Goal: Task Accomplishment & Management: Complete application form

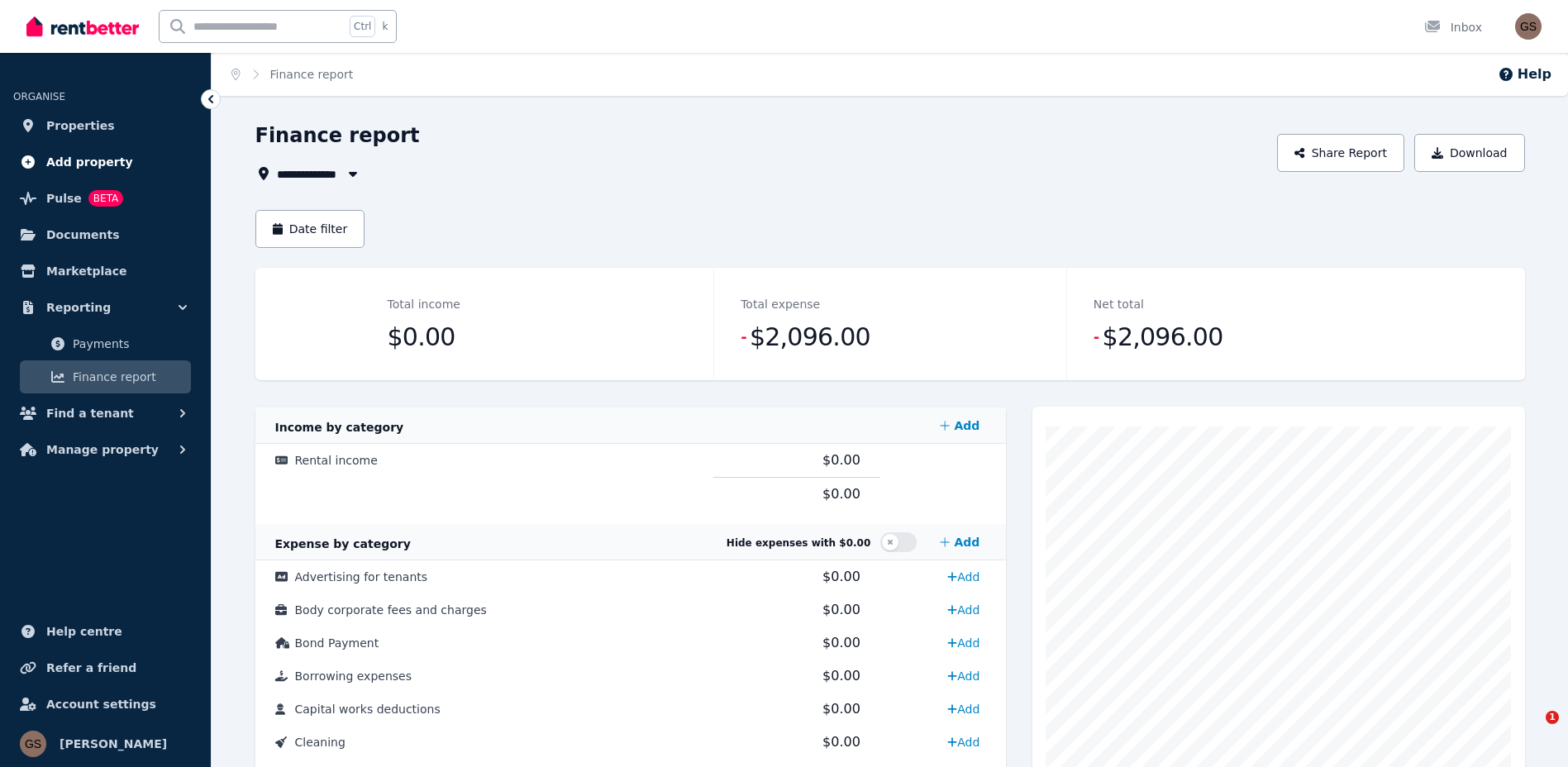
scroll to position [496, 0]
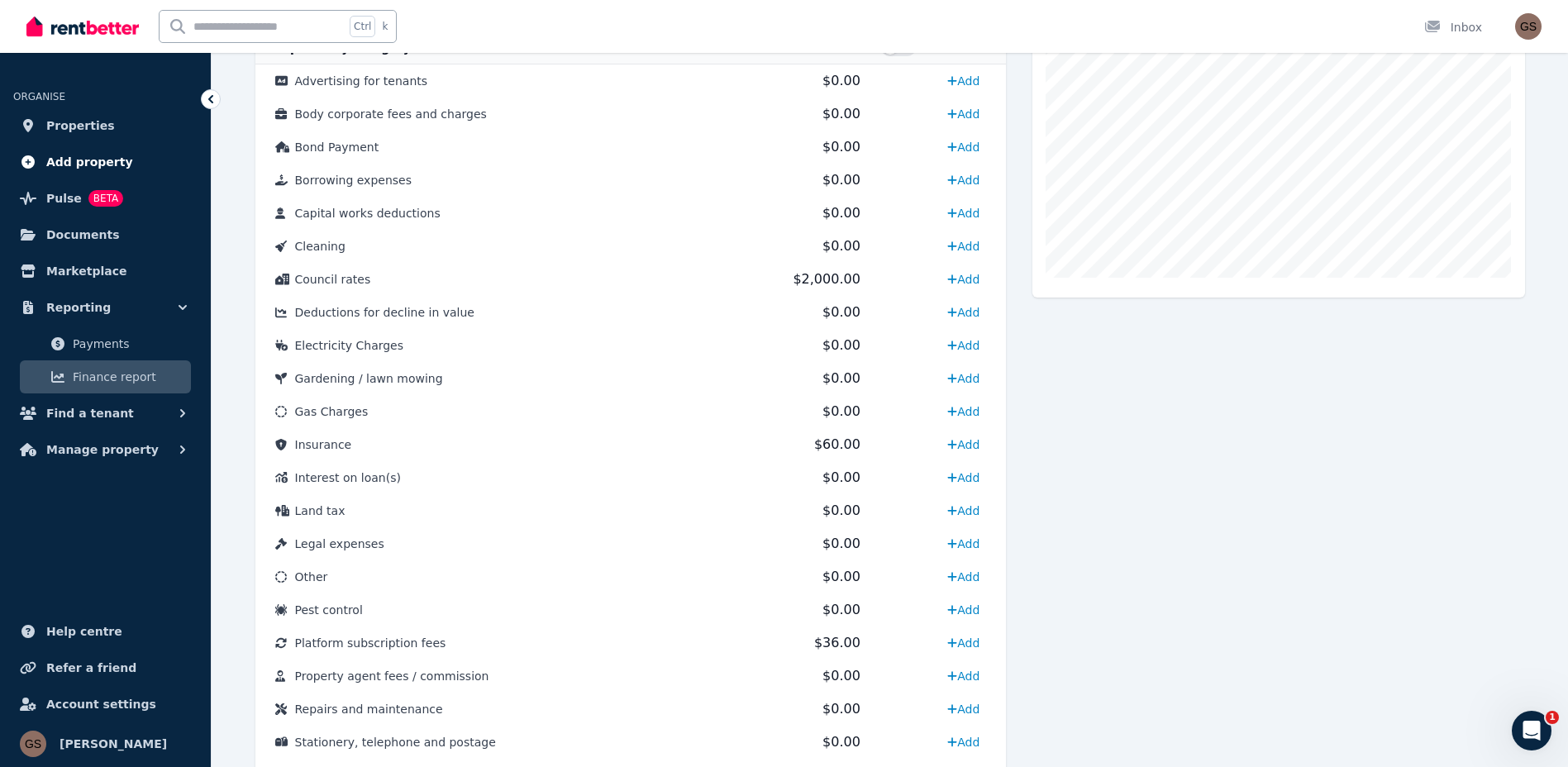
drag, startPoint x: 0, startPoint y: 0, endPoint x: 103, endPoint y: 171, distance: 199.6
click at [103, 171] on span "Add property" at bounding box center [89, 162] width 87 height 20
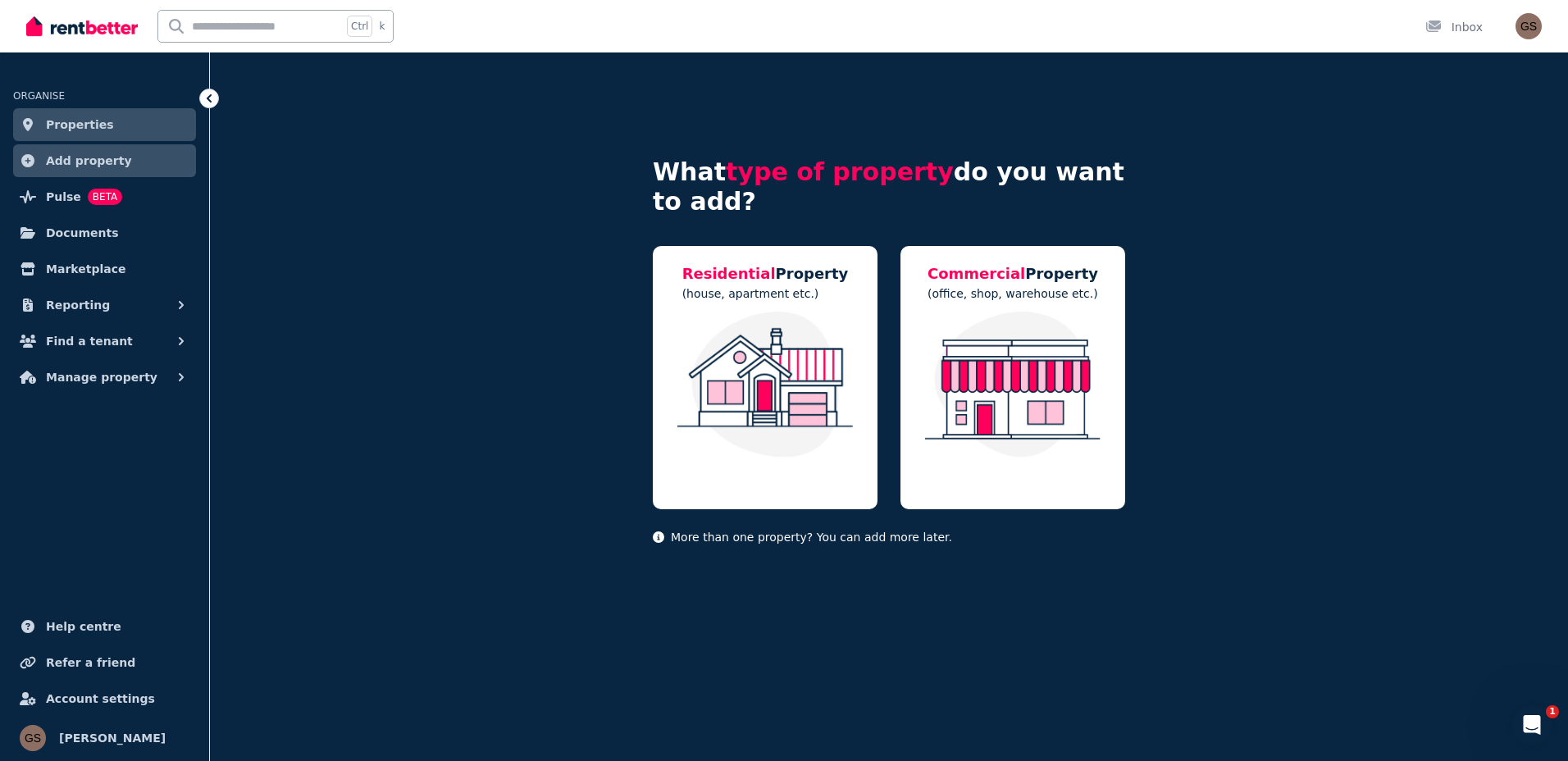
click at [89, 121] on span "Properties" at bounding box center [79, 125] width 68 height 20
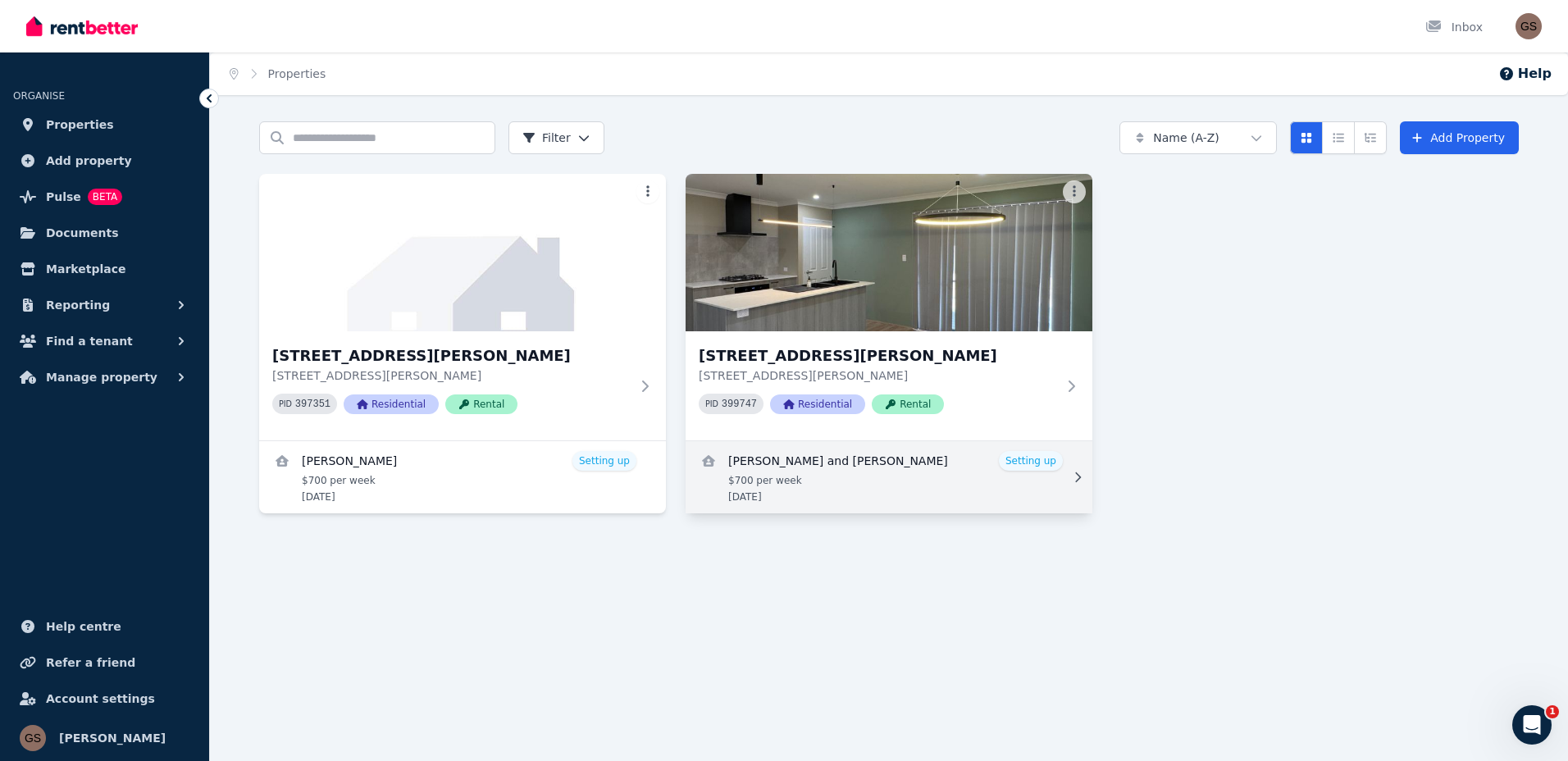
click at [862, 489] on link "View details for lovepreet Singh Dhillon and navjot kaur" at bounding box center [889, 477] width 407 height 72
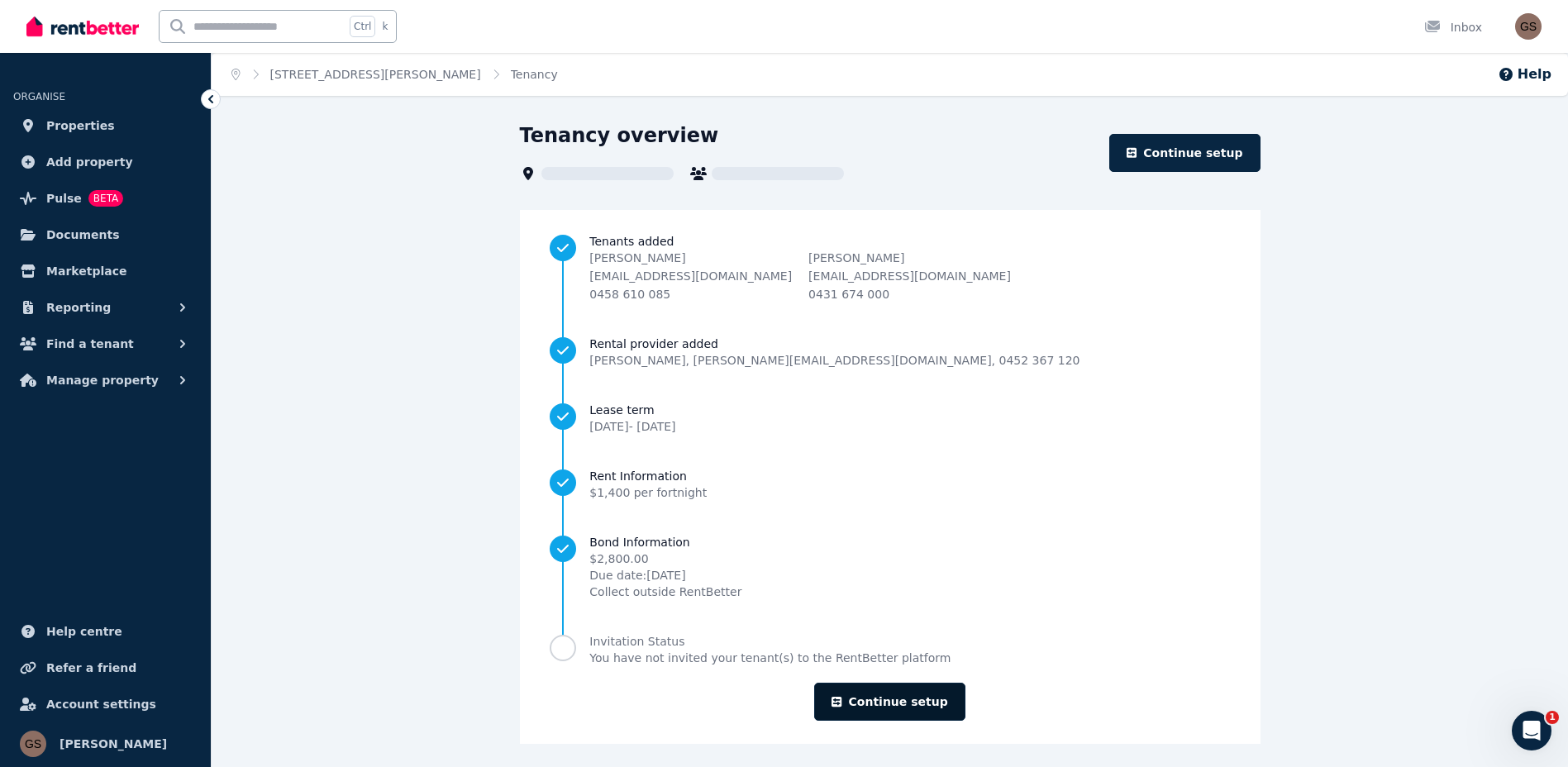
click at [897, 698] on link "Continue setup" at bounding box center [889, 701] width 150 height 38
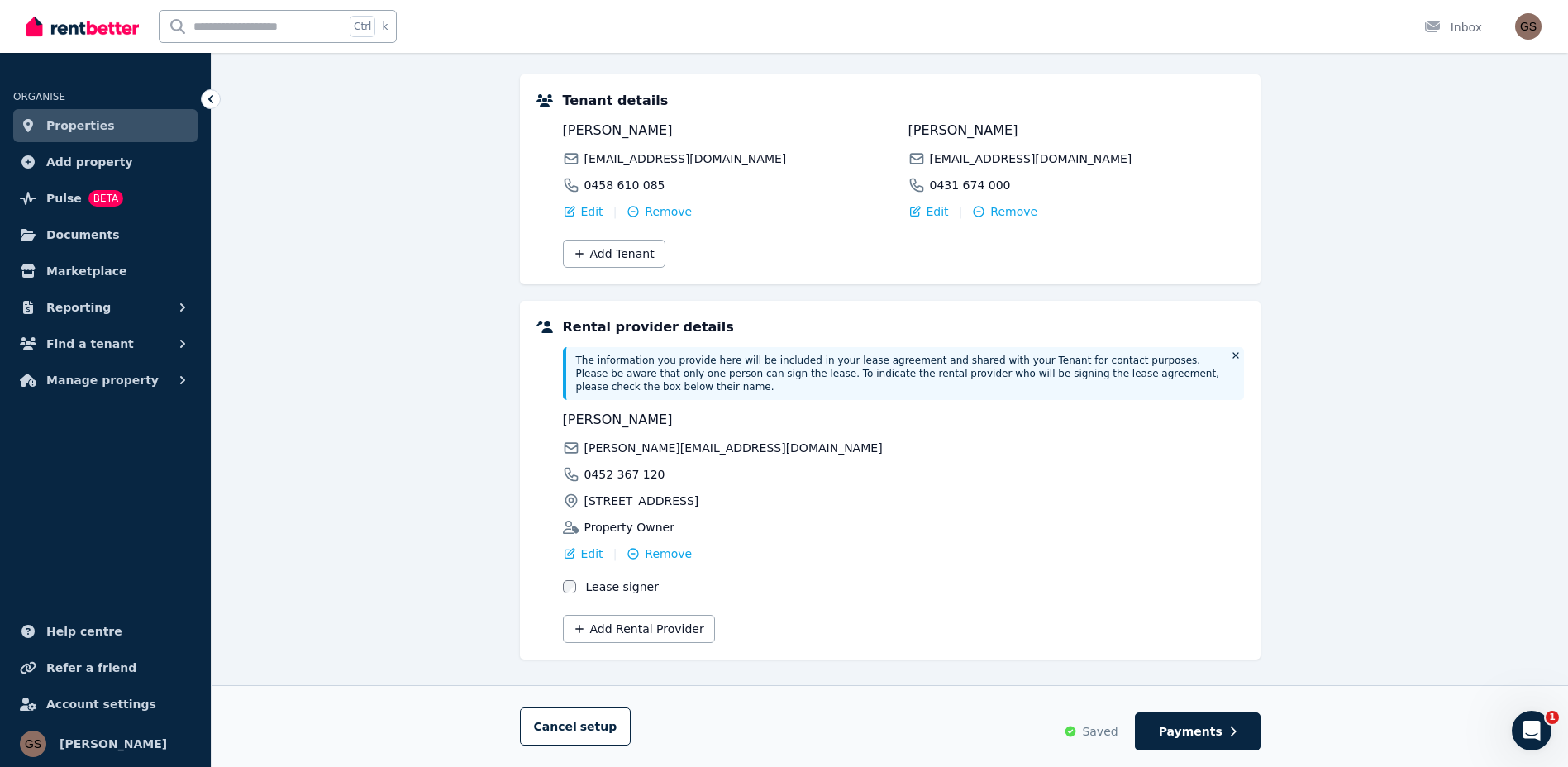
scroll to position [191, 0]
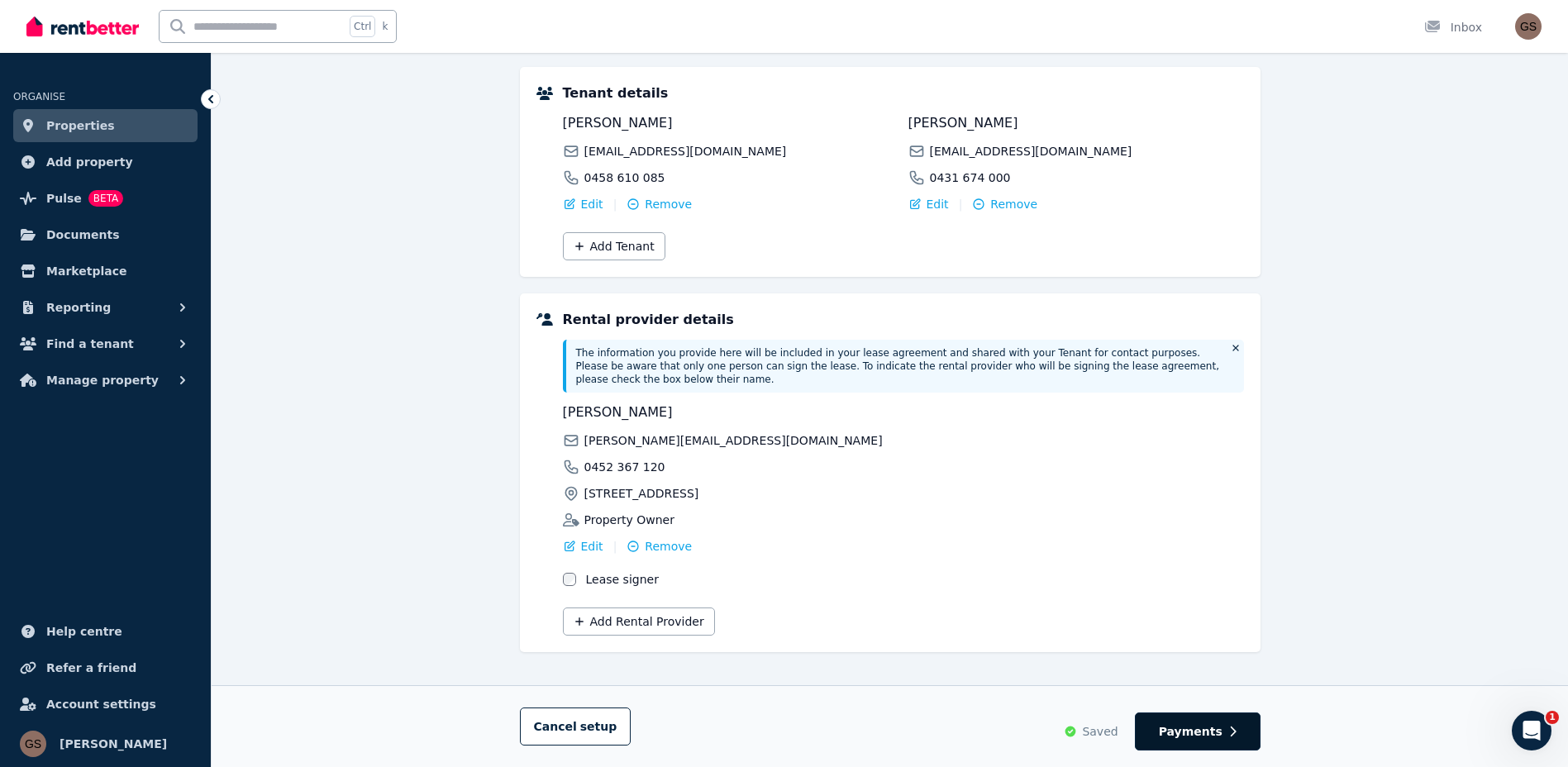
click at [1220, 736] on span "Payments" at bounding box center [1190, 732] width 63 height 17
select select "**********"
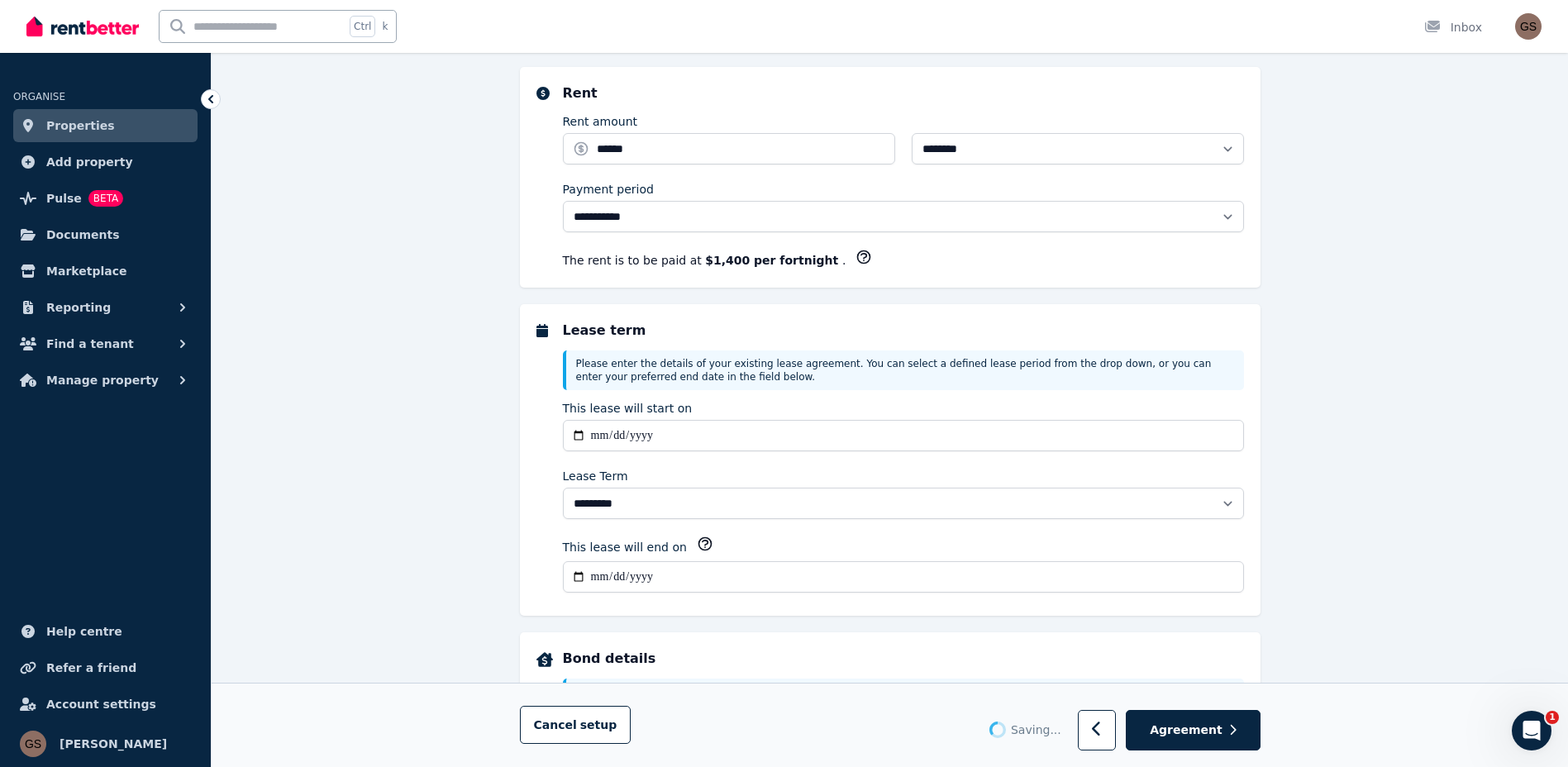
scroll to position [0, 0]
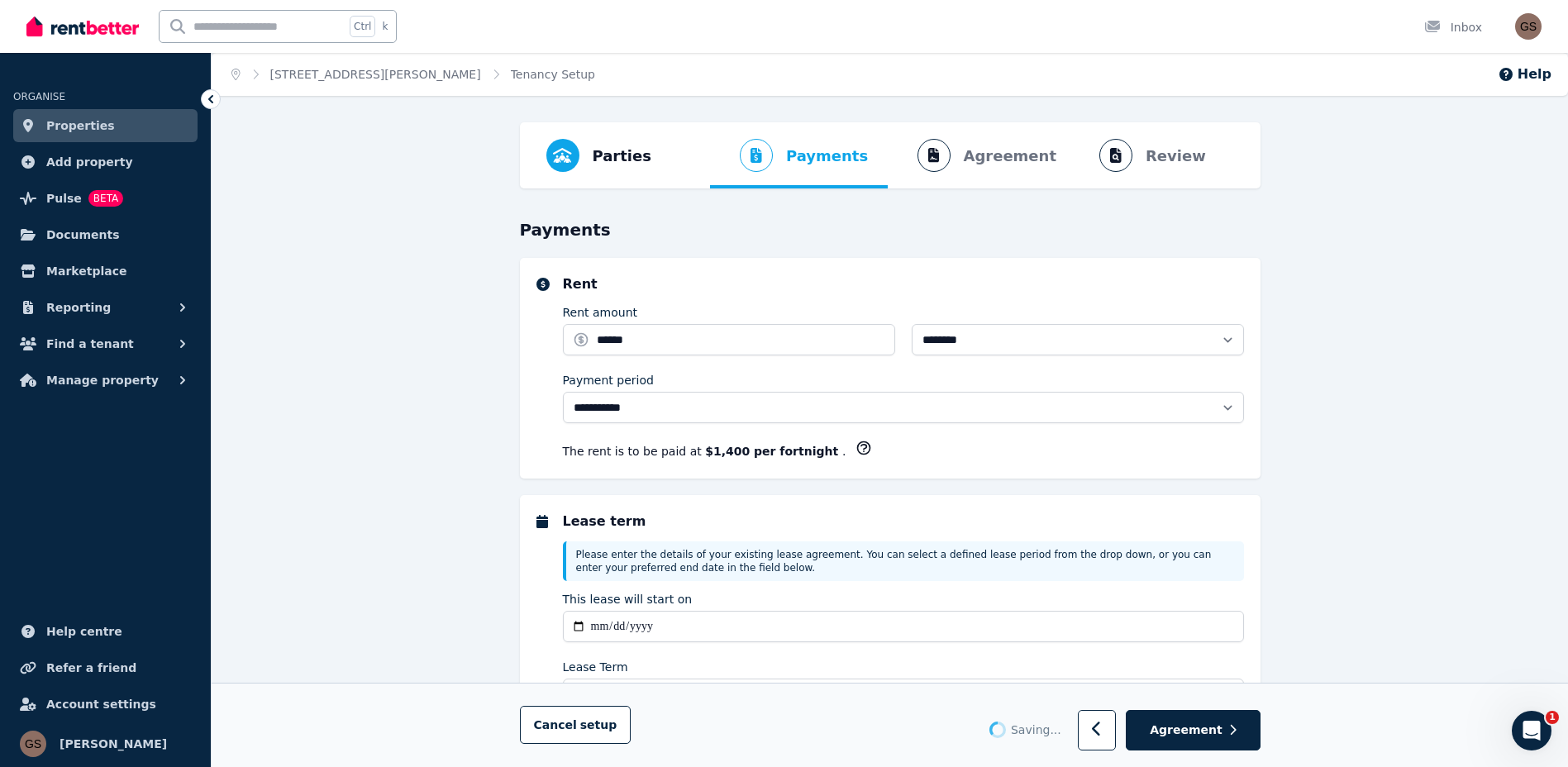
select select "**********"
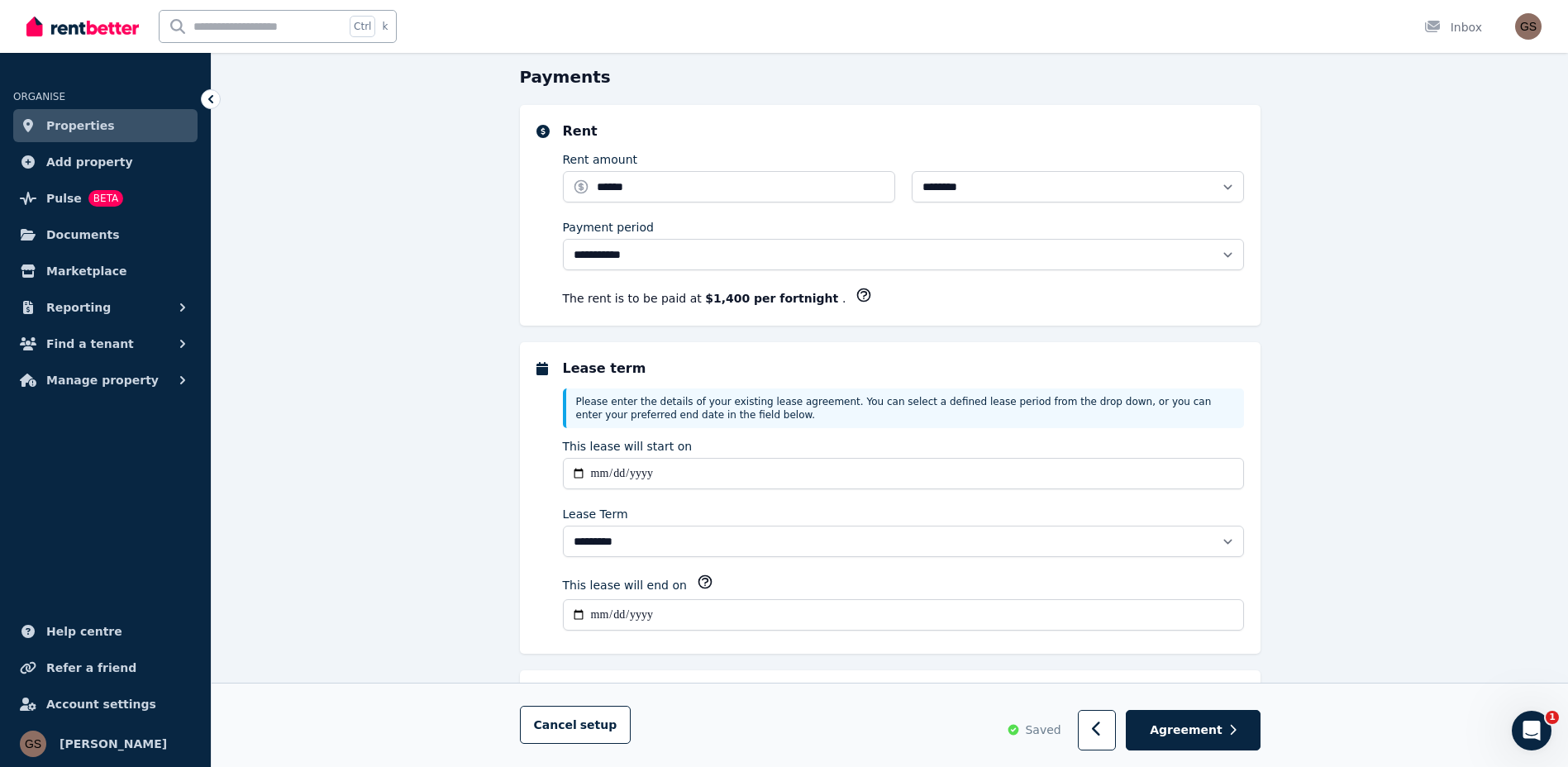
scroll to position [331, 0]
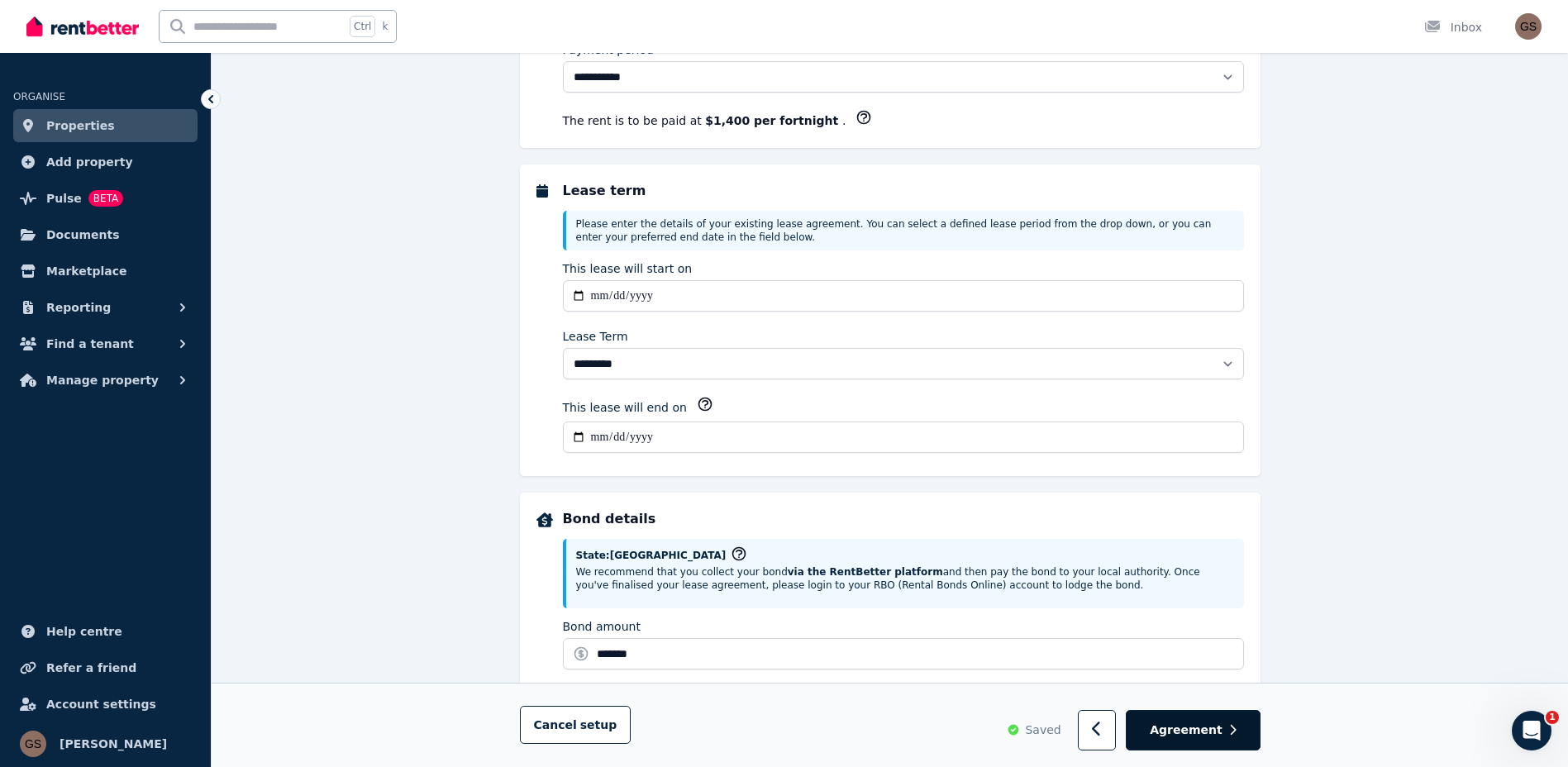
click at [1171, 737] on span "Agreement" at bounding box center [1186, 732] width 73 height 17
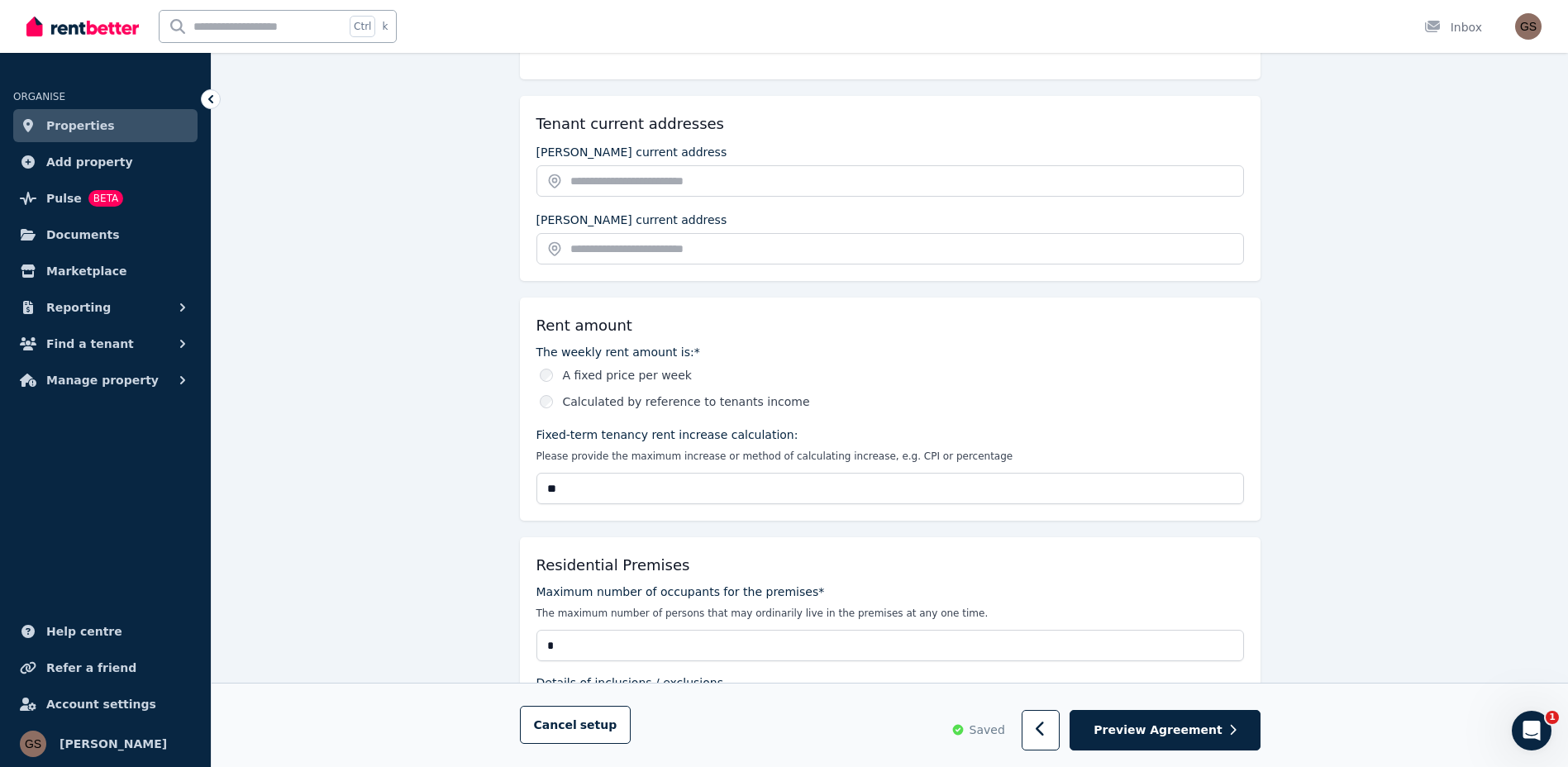
scroll to position [0, 0]
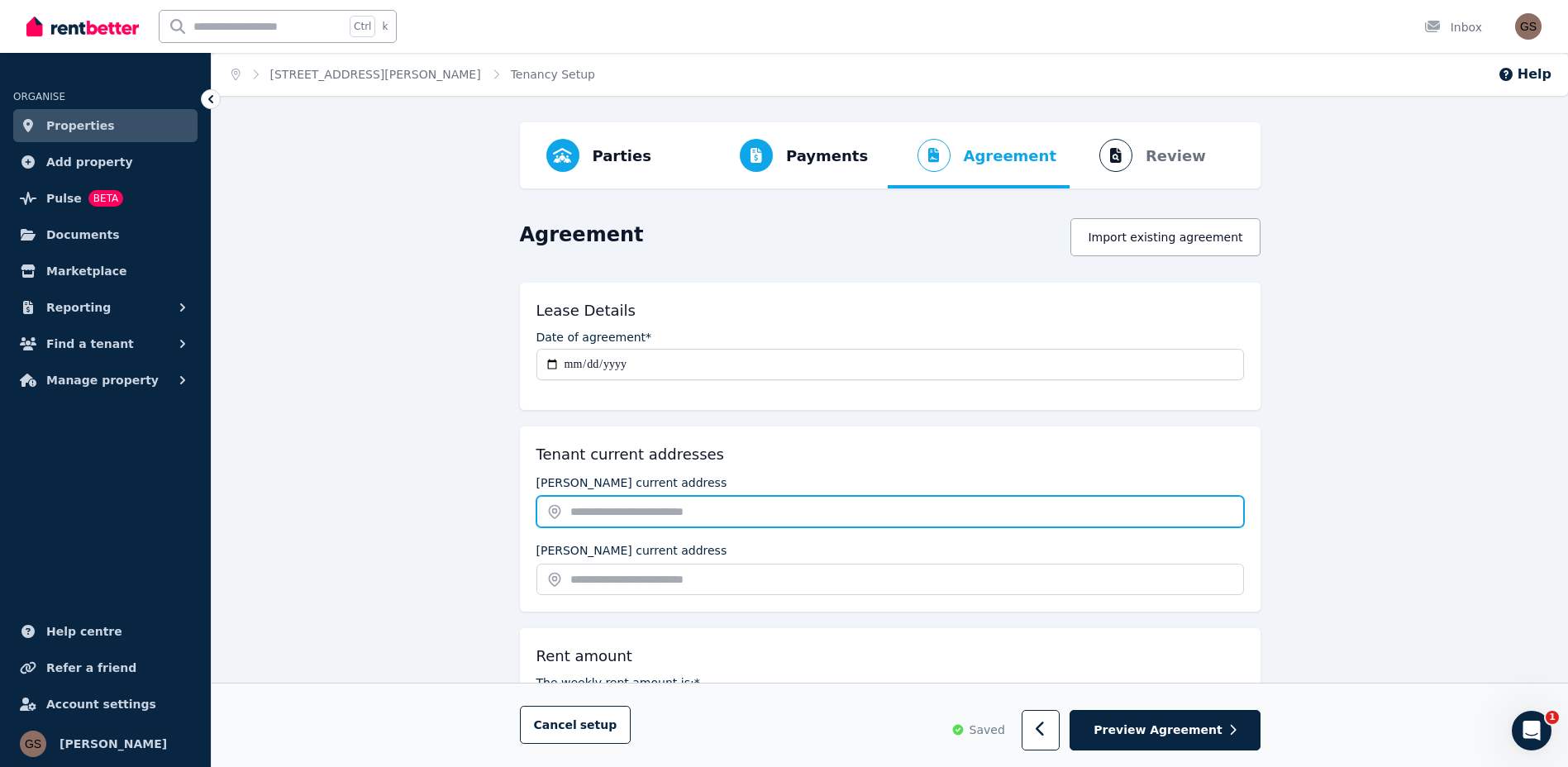
click at [610, 516] on input "text" at bounding box center [890, 511] width 708 height 31
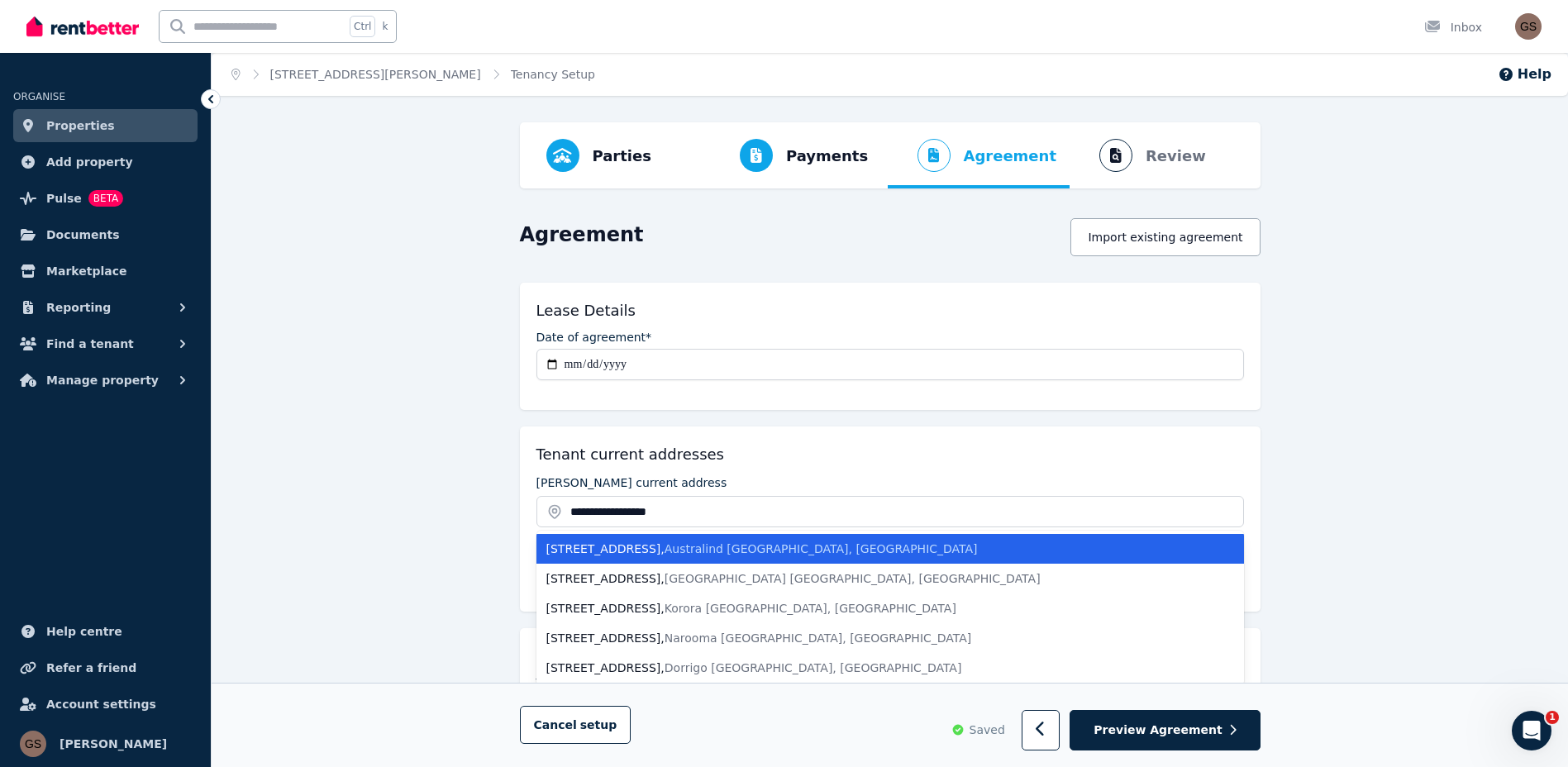
click at [641, 556] on div "[STREET_ADDRESS]" at bounding box center [881, 549] width 668 height 17
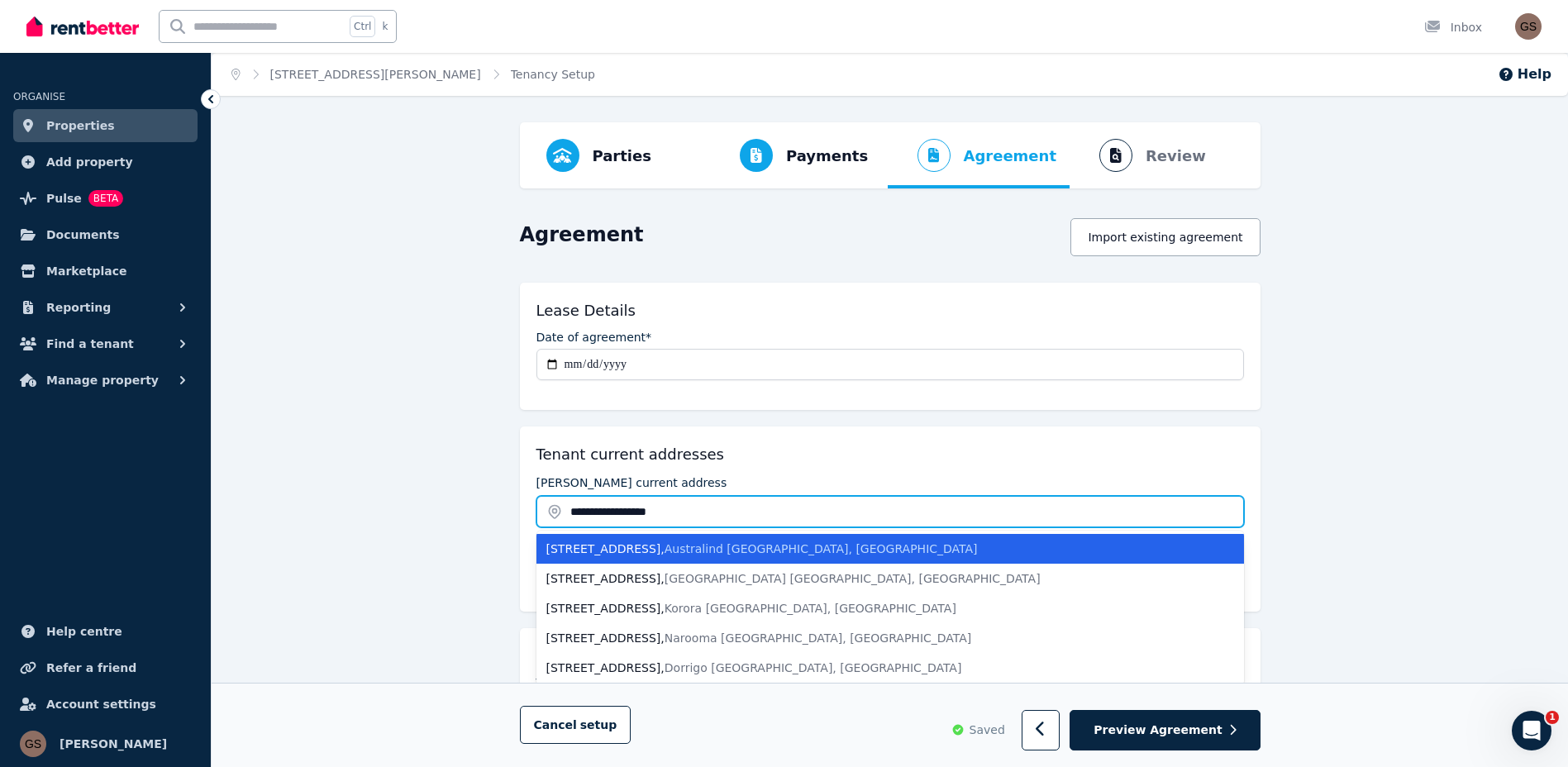
type input "**********"
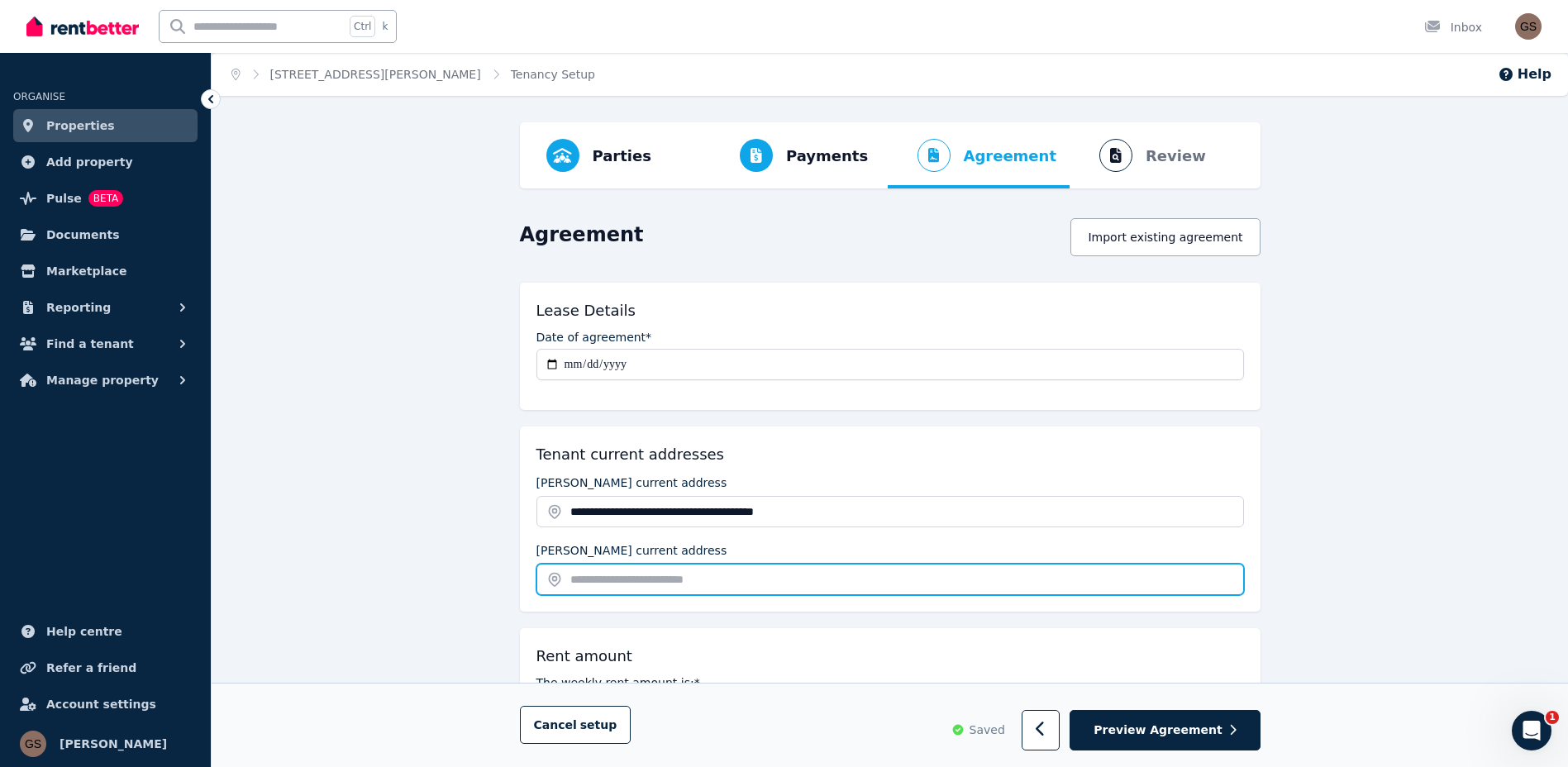
drag, startPoint x: 634, startPoint y: 582, endPoint x: 622, endPoint y: 597, distance: 19.2
click at [633, 582] on input "text" at bounding box center [890, 579] width 708 height 31
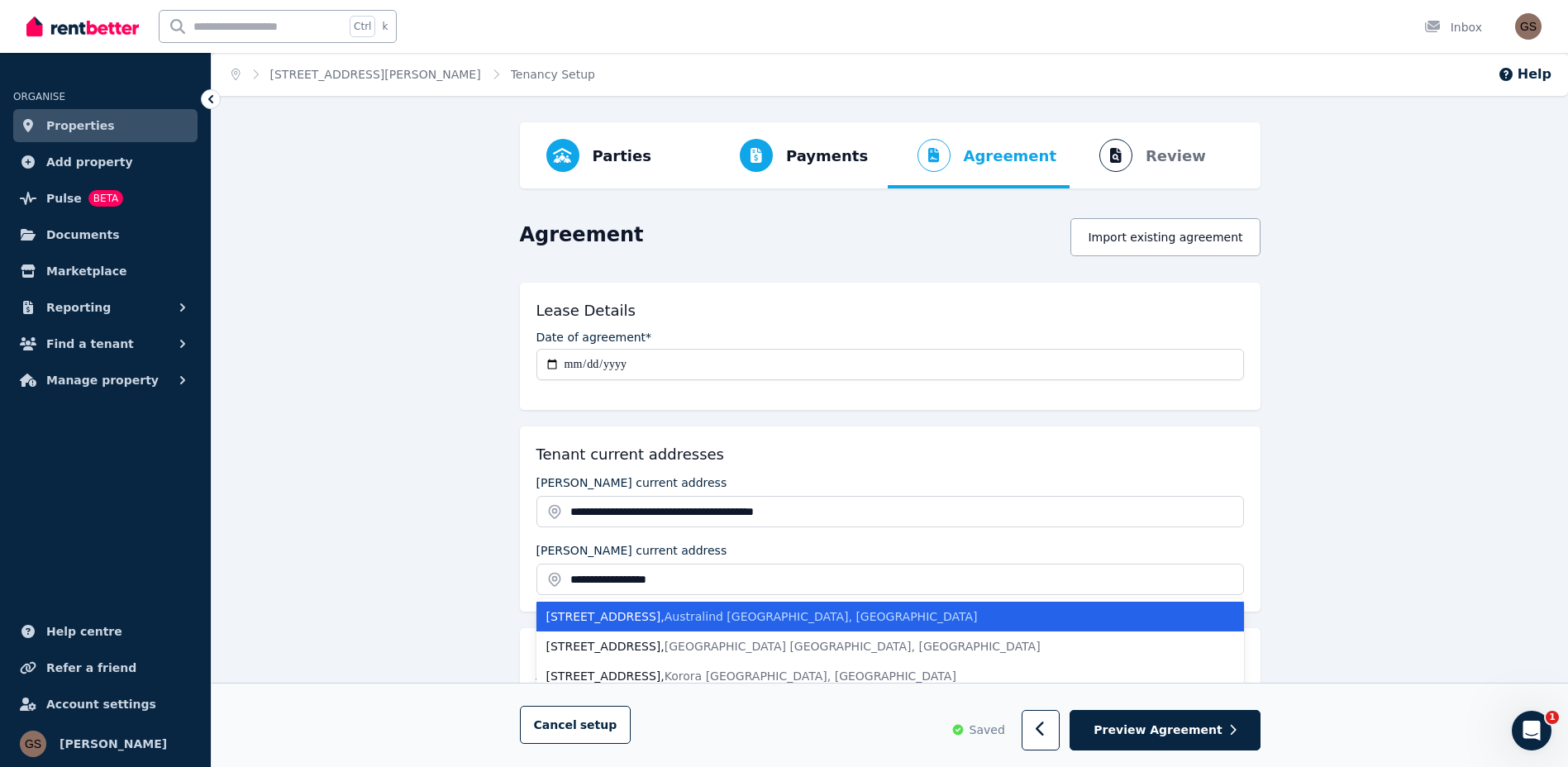
click at [743, 617] on span "Australind [GEOGRAPHIC_DATA], [GEOGRAPHIC_DATA]" at bounding box center [821, 617] width 313 height 14
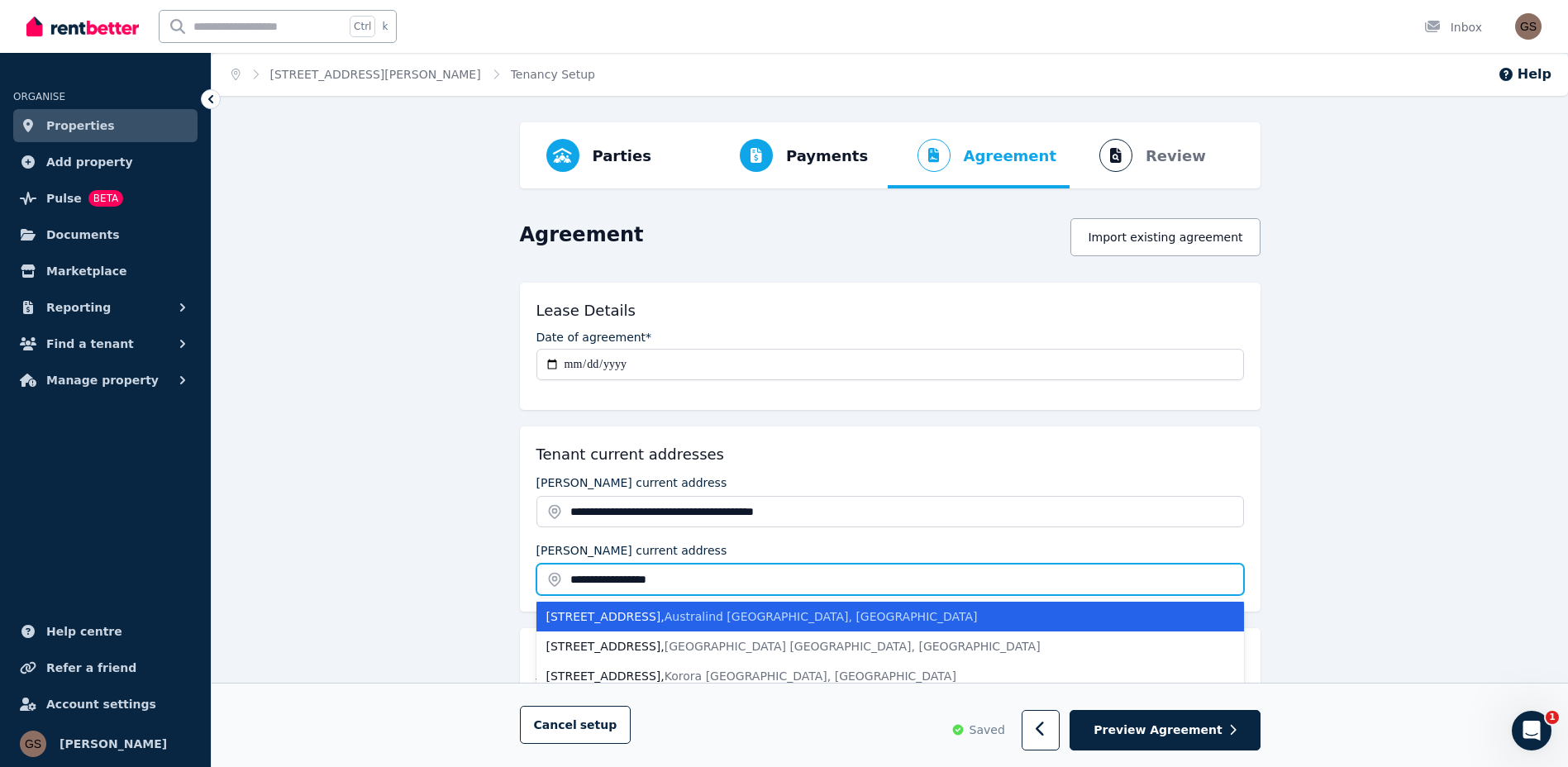
type input "**********"
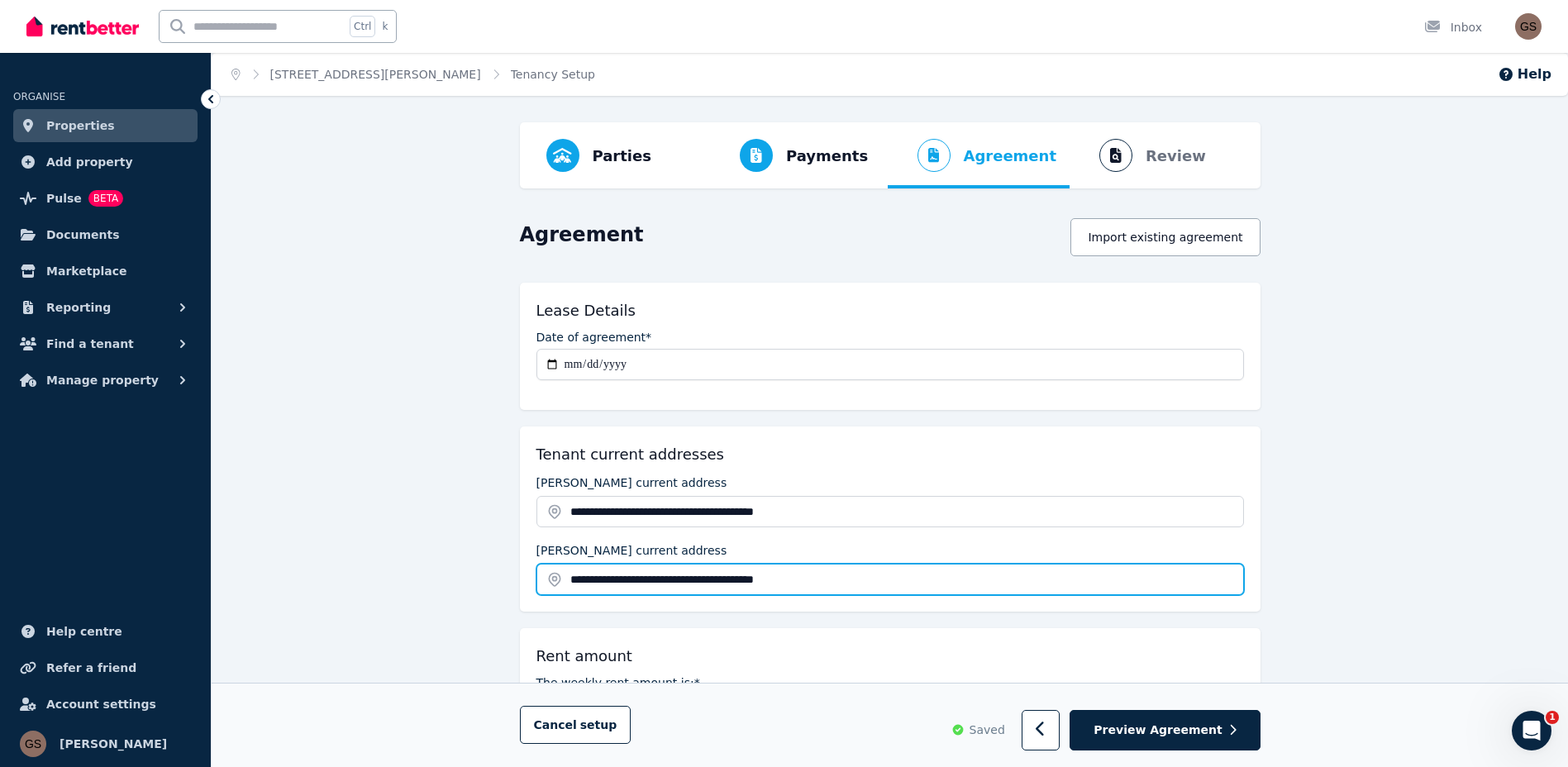
scroll to position [248, 0]
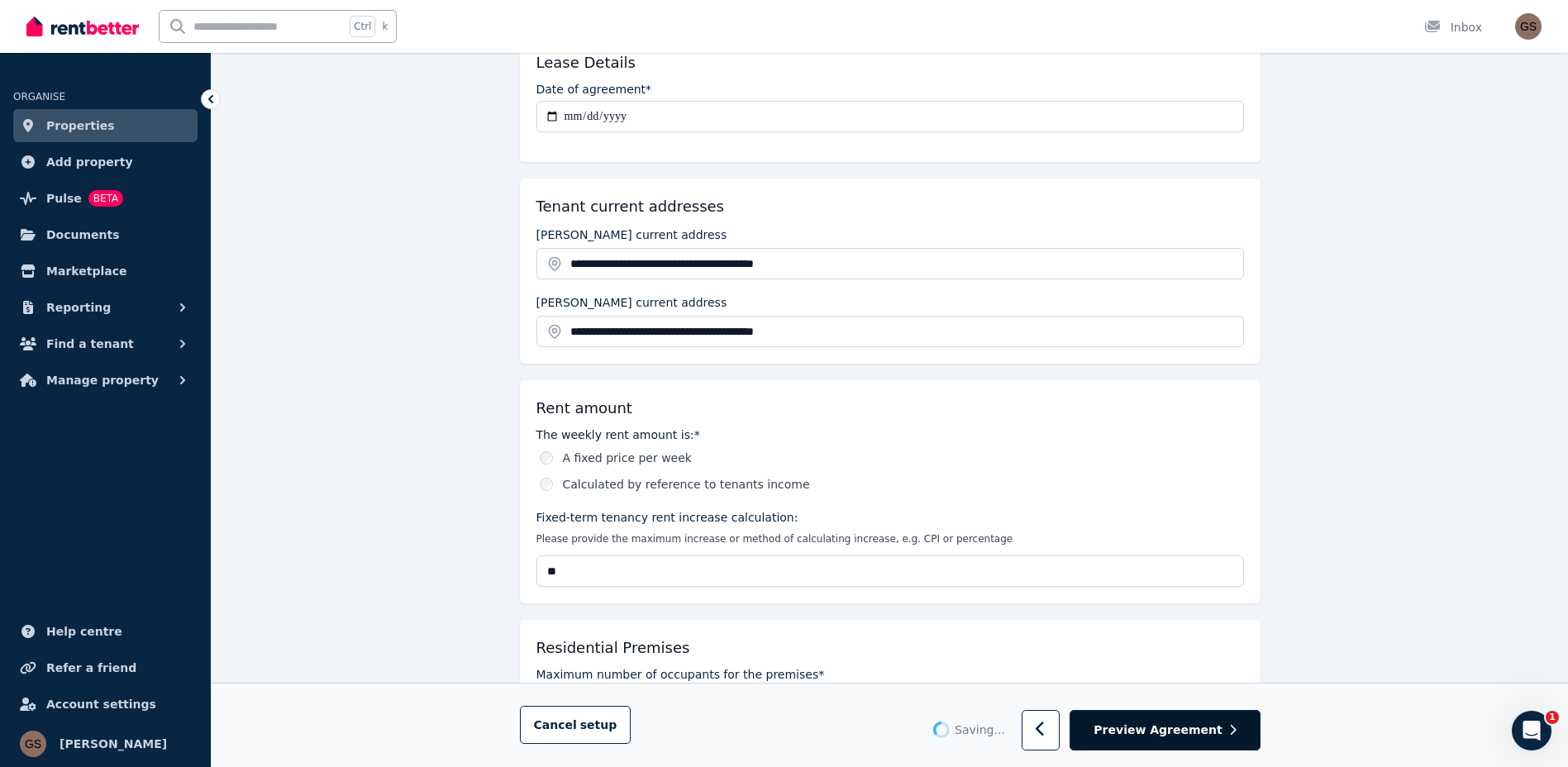
click at [1131, 727] on span "Preview Agreement" at bounding box center [1158, 732] width 128 height 17
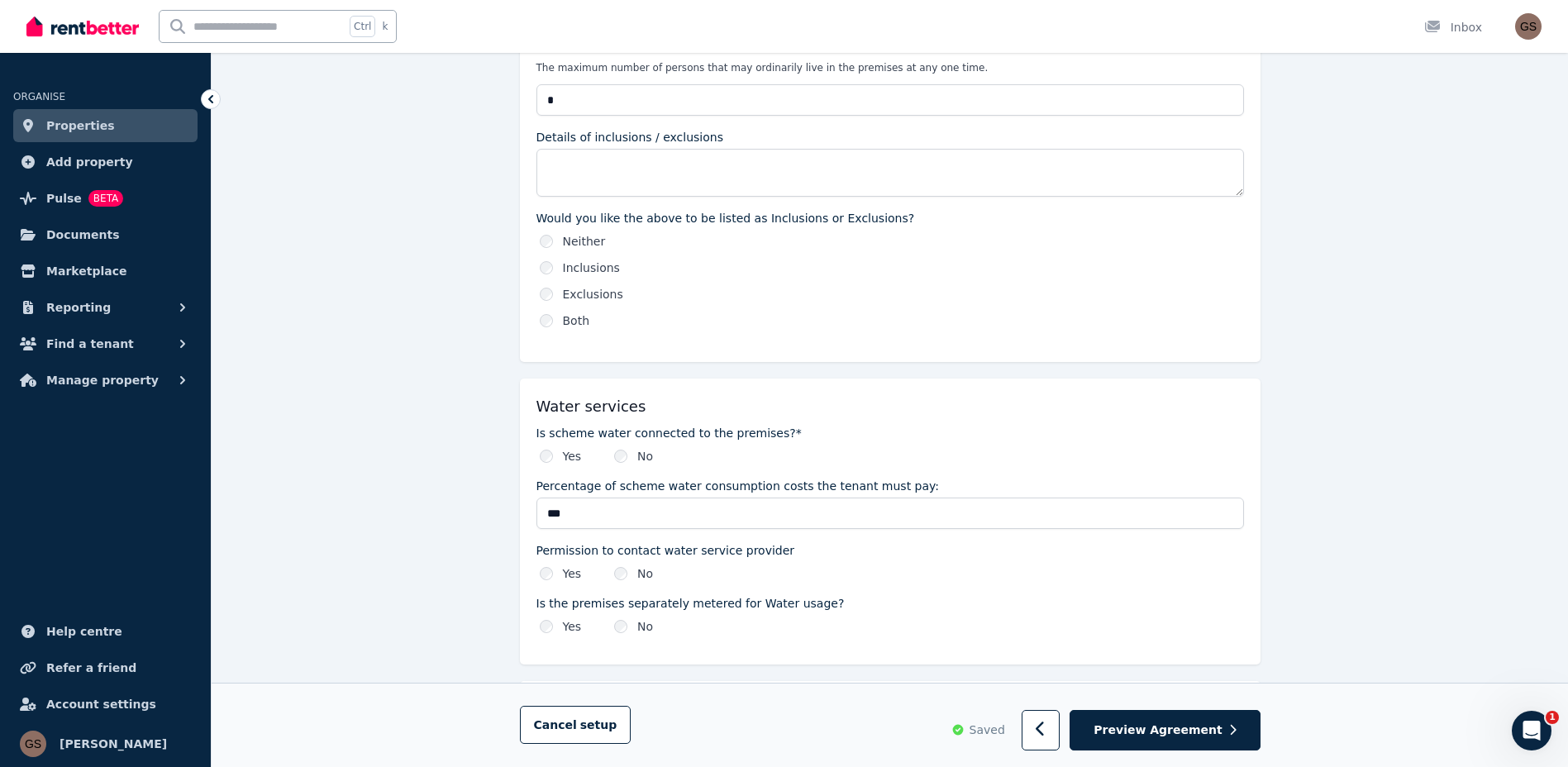
scroll to position [827, 0]
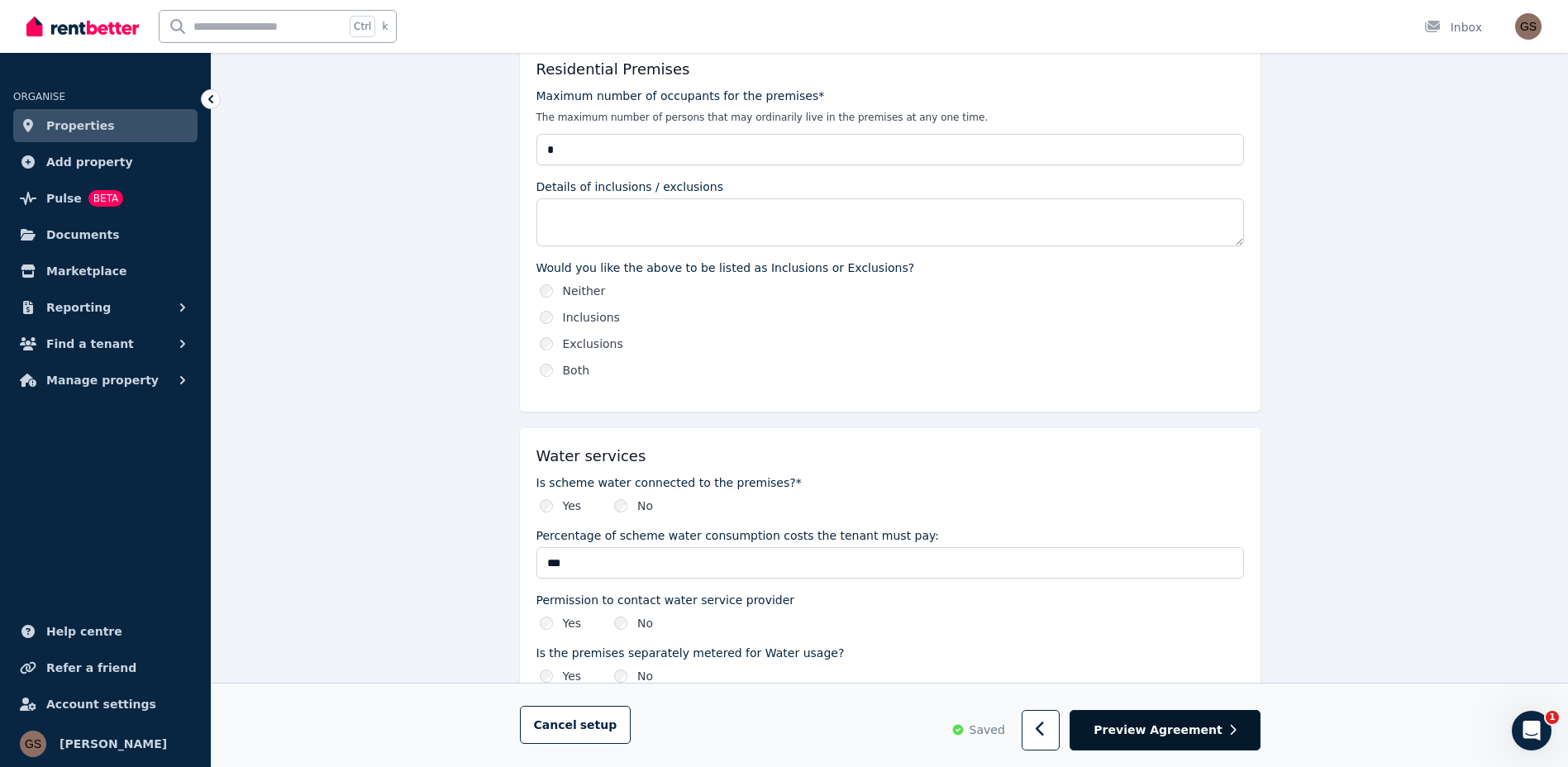
click at [1199, 725] on span "Preview Agreement" at bounding box center [1158, 732] width 128 height 17
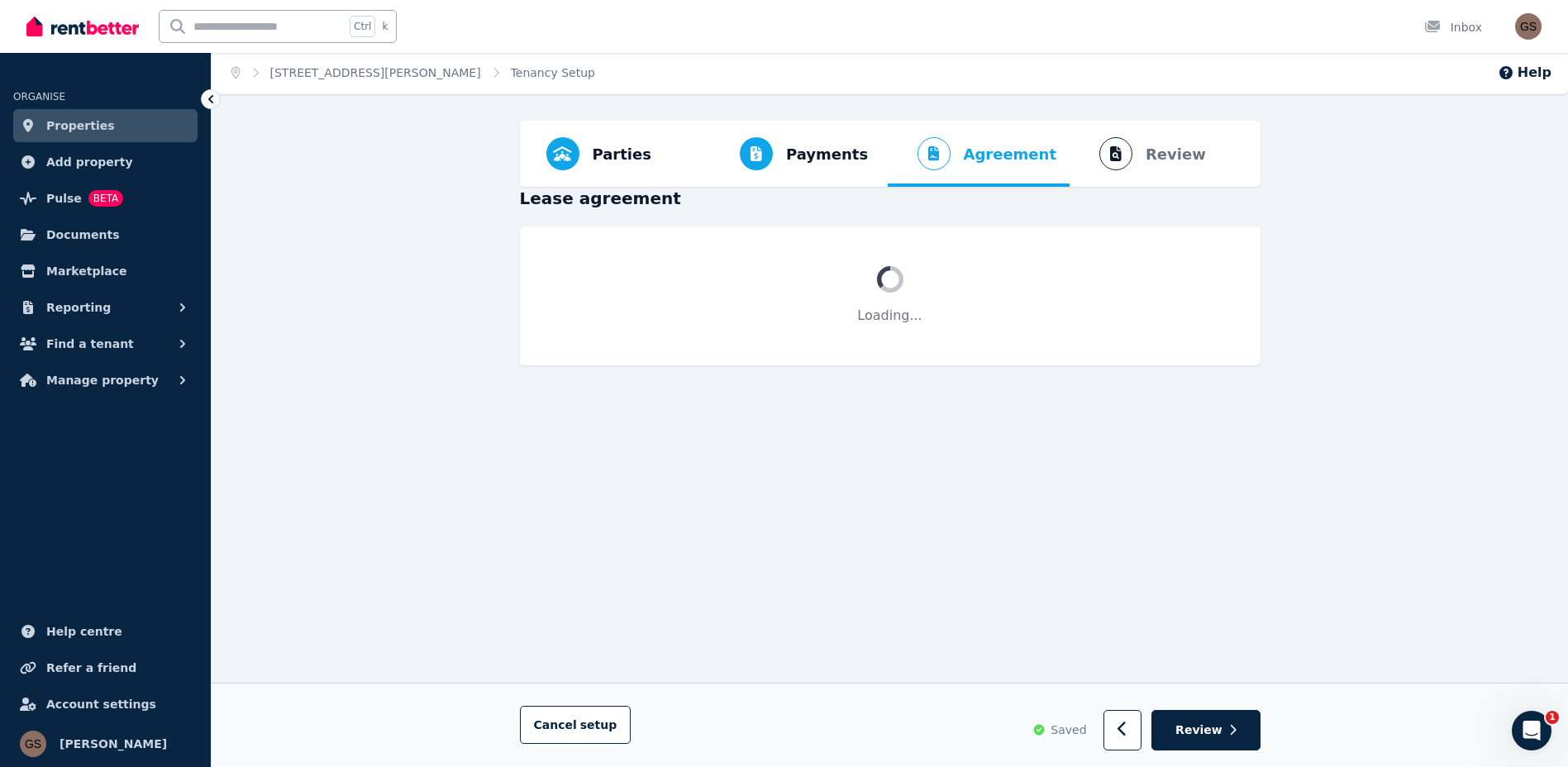
scroll to position [0, 0]
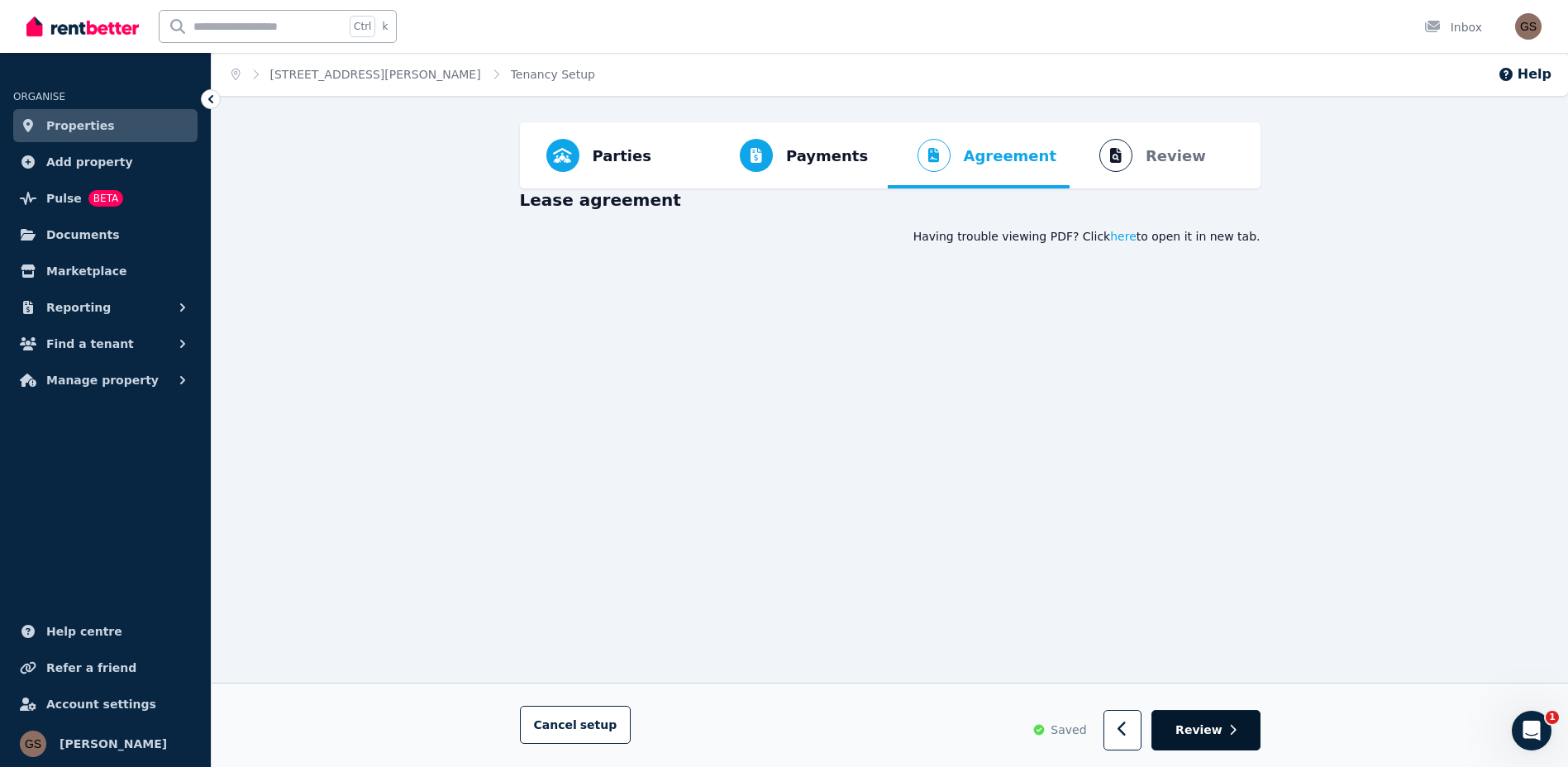
click at [1208, 727] on span "Review" at bounding box center [1199, 732] width 47 height 17
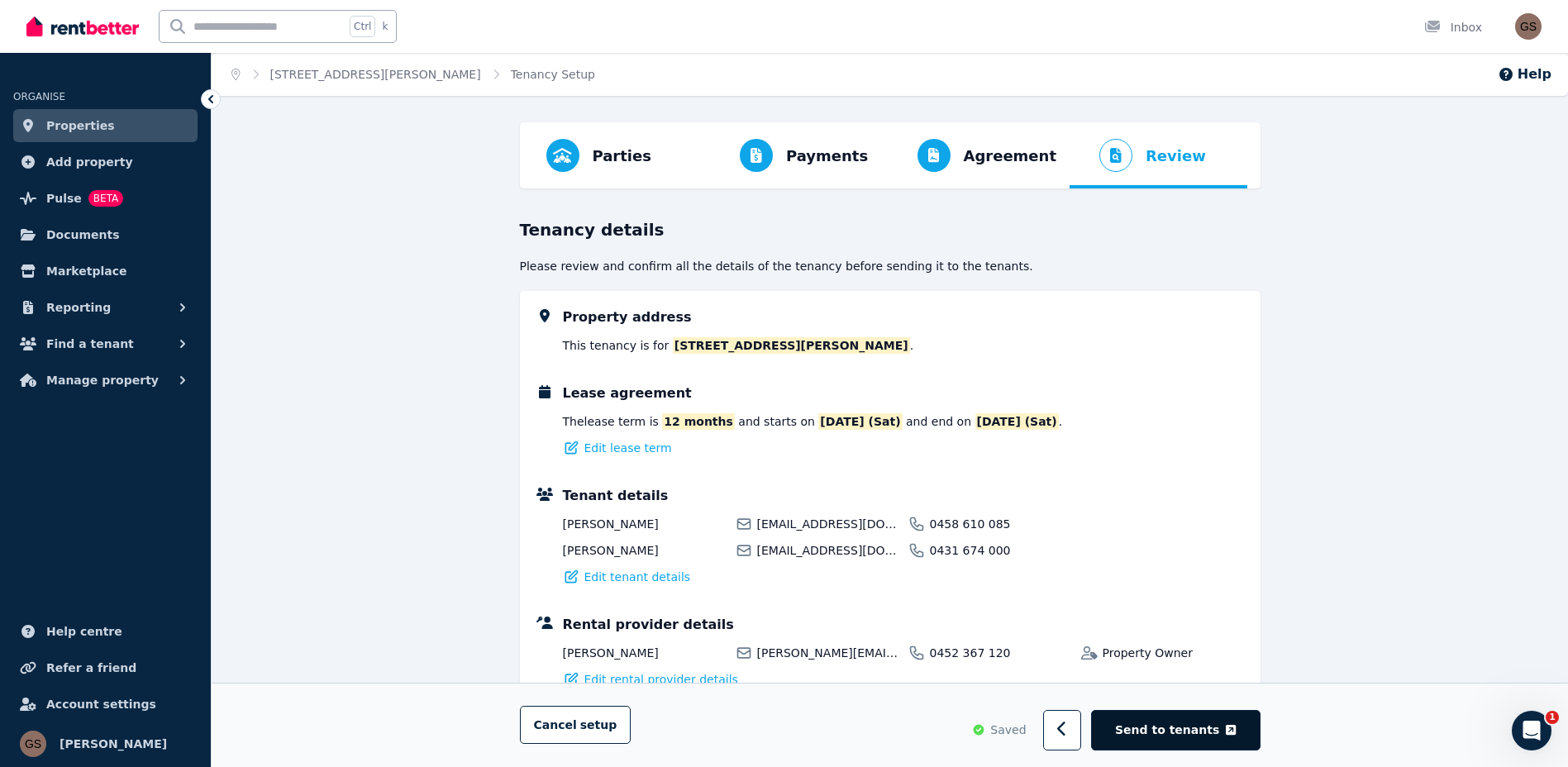
click at [1172, 732] on span "Send to tenants" at bounding box center [1167, 732] width 104 height 17
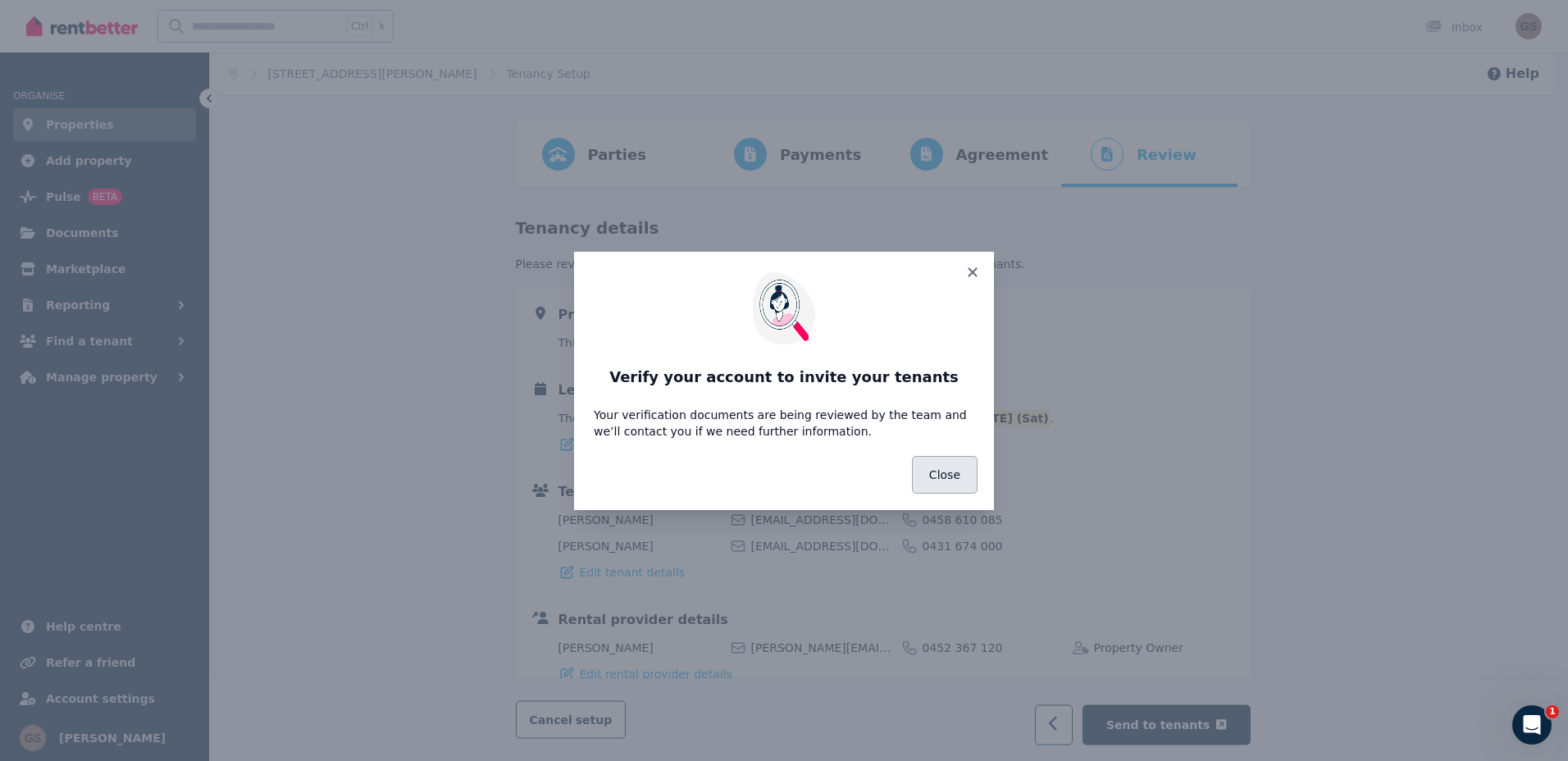
click at [951, 473] on button "Close" at bounding box center [945, 475] width 65 height 38
